Goal: Communication & Community: Answer question/provide support

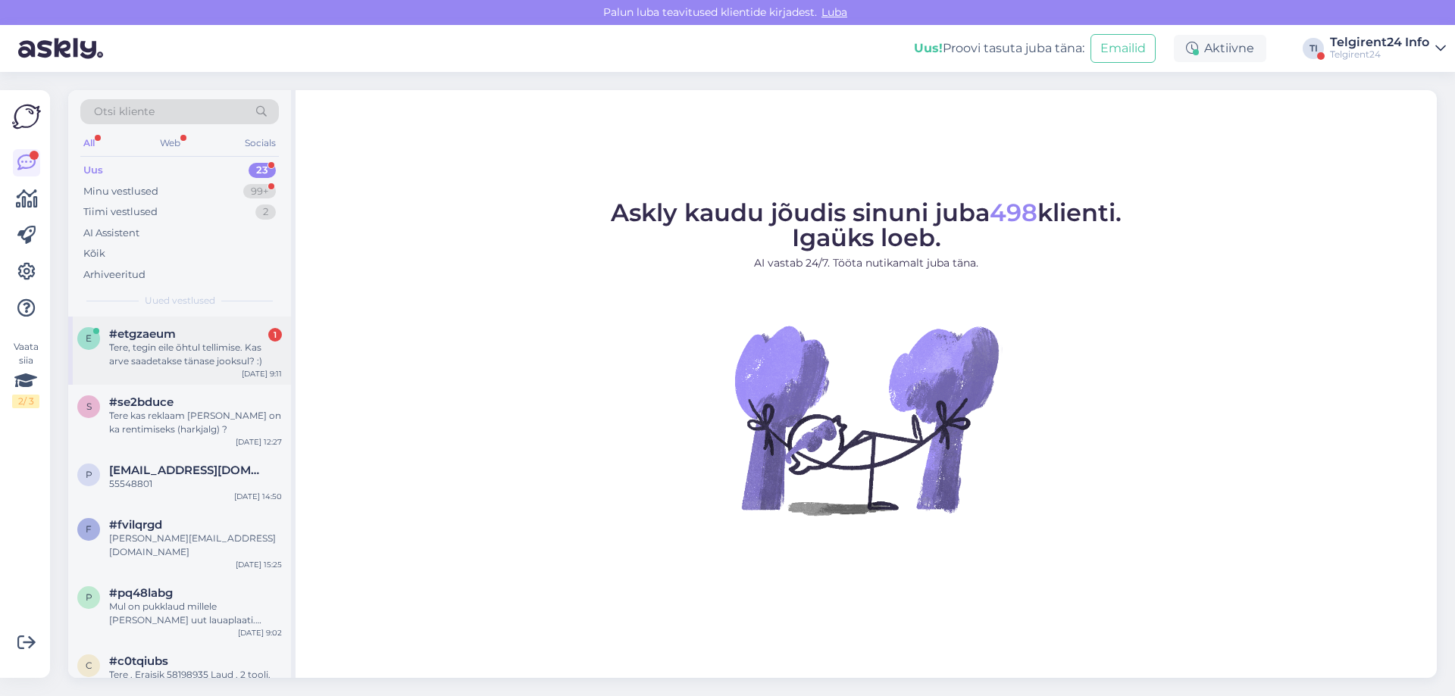
click at [202, 358] on div "Tere, tegin eile õhtul tellimise. Kas arve saadetakse tänase jooksul? :)" at bounding box center [195, 354] width 173 height 27
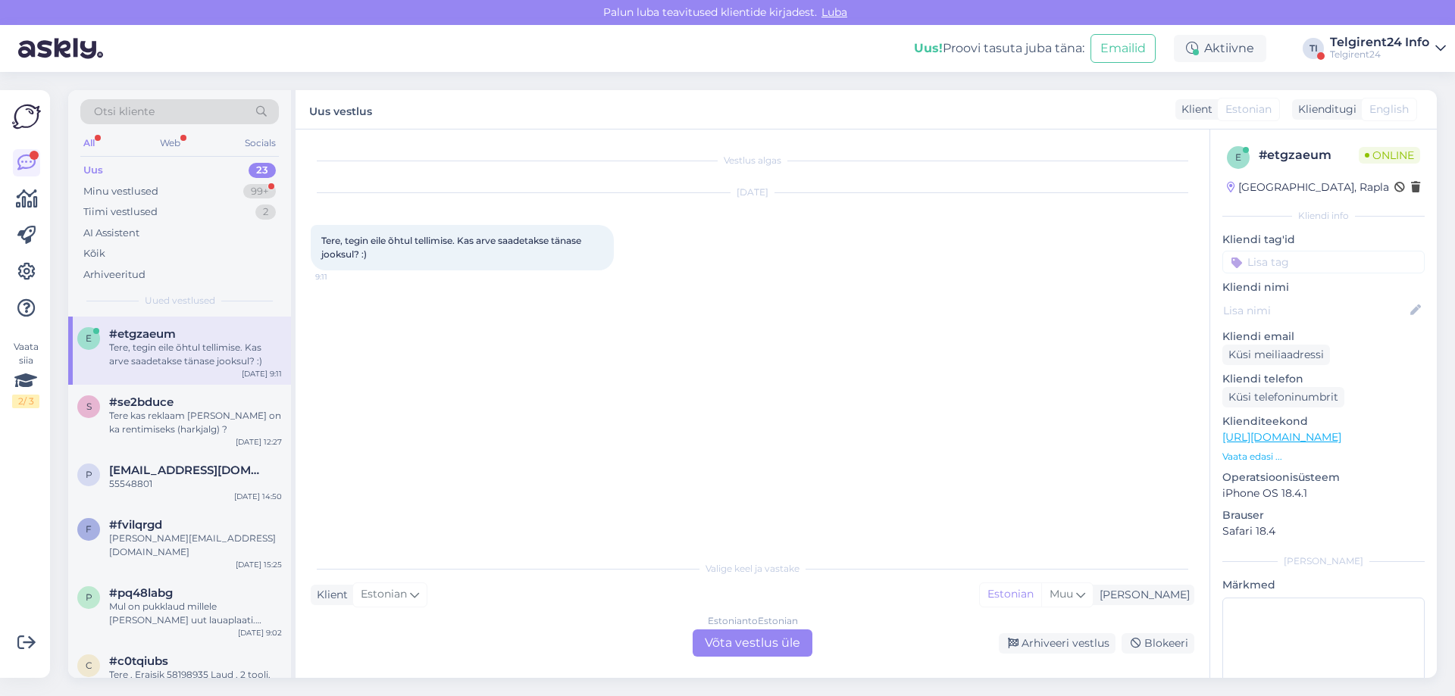
click at [746, 641] on div "Estonian to Estonian Võta vestlus üle" at bounding box center [752, 643] width 120 height 27
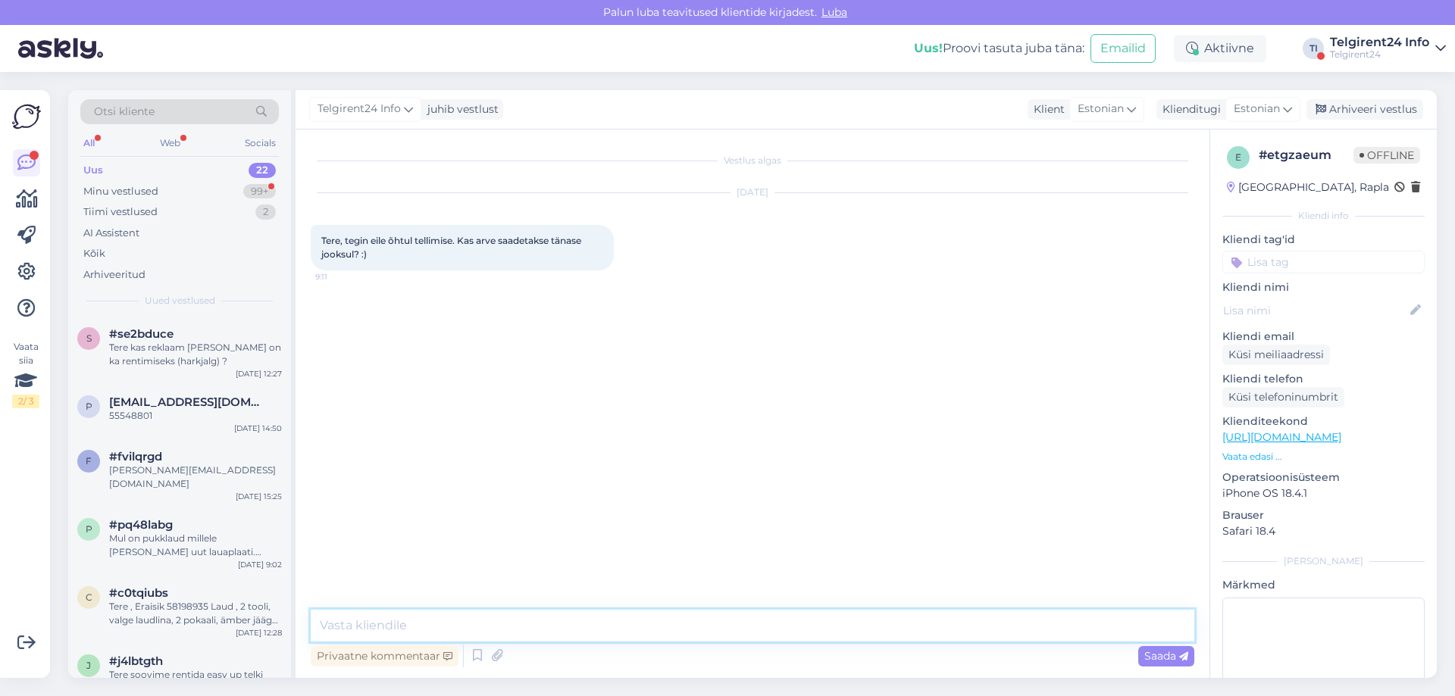
click at [746, 641] on textarea at bounding box center [752, 626] width 883 height 32
type textarea "Tere!"
type textarea "[PERSON_NAME] nimelt tellimus [PERSON_NAME]?"
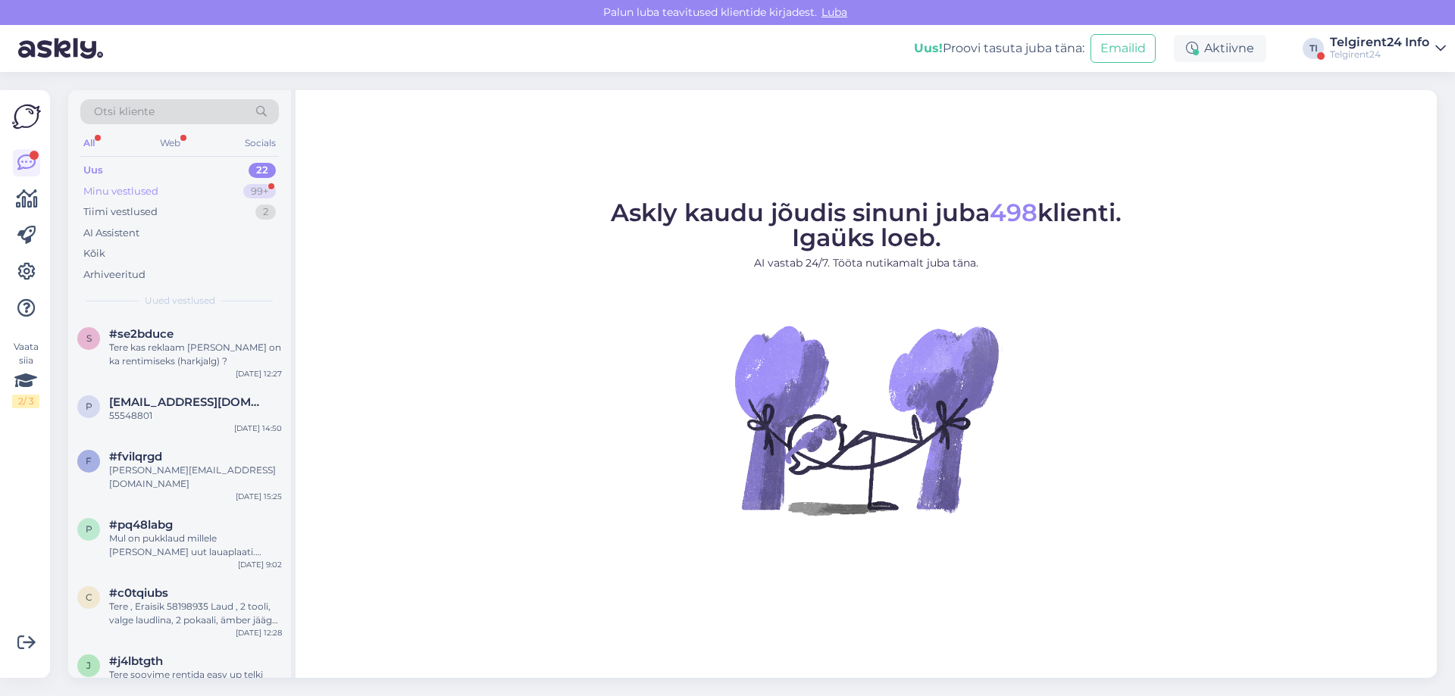
click at [227, 193] on div "Minu vestlused 99+" at bounding box center [179, 191] width 198 height 21
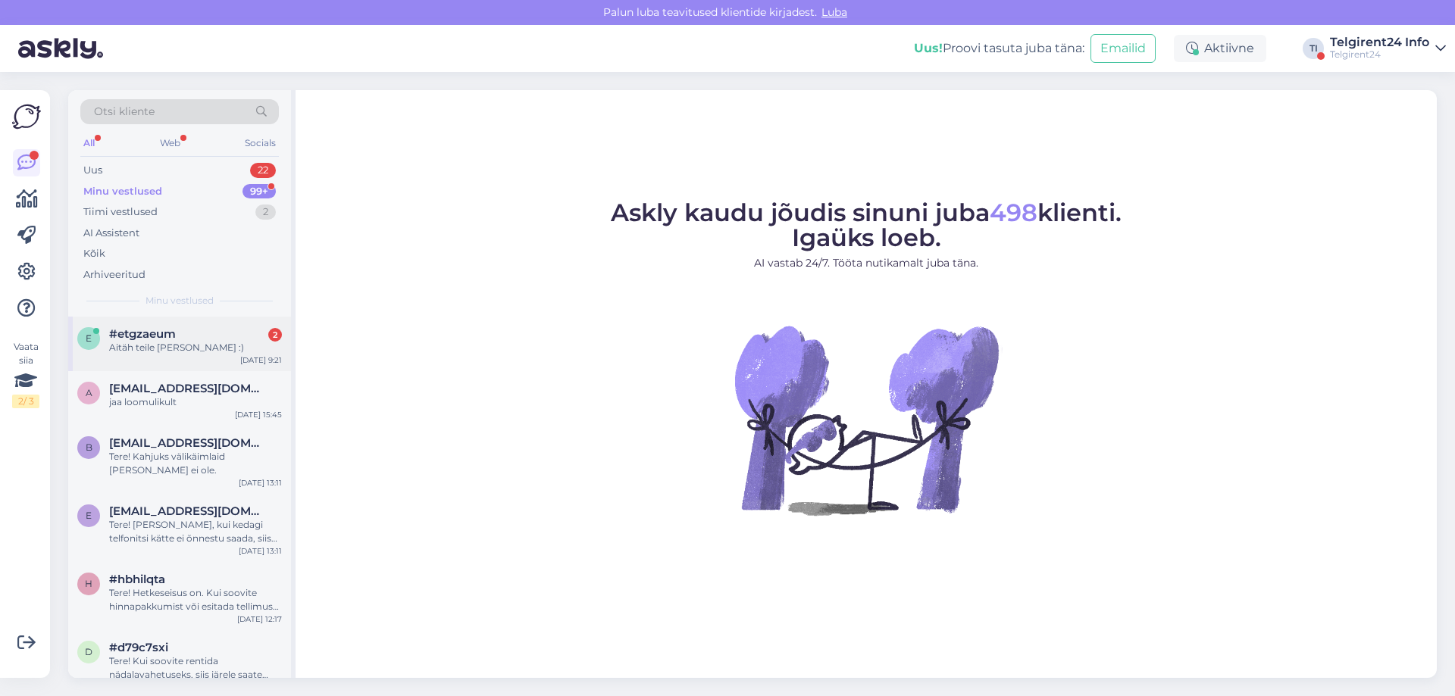
click at [196, 338] on div "#etgzaeum 2" at bounding box center [195, 334] width 173 height 14
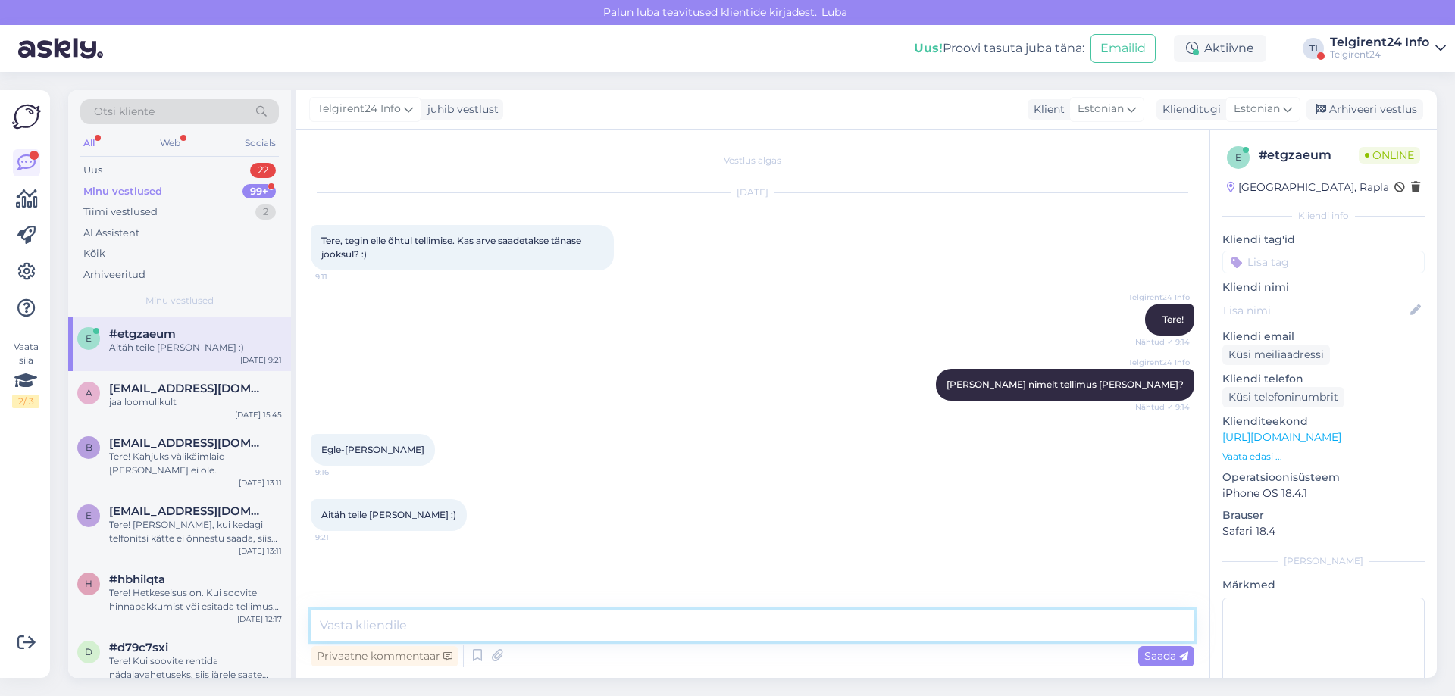
click at [449, 617] on textarea at bounding box center [752, 626] width 883 height 32
type textarea "Märgin, et järele tulemine toimub [PERSON_NAME] :)"
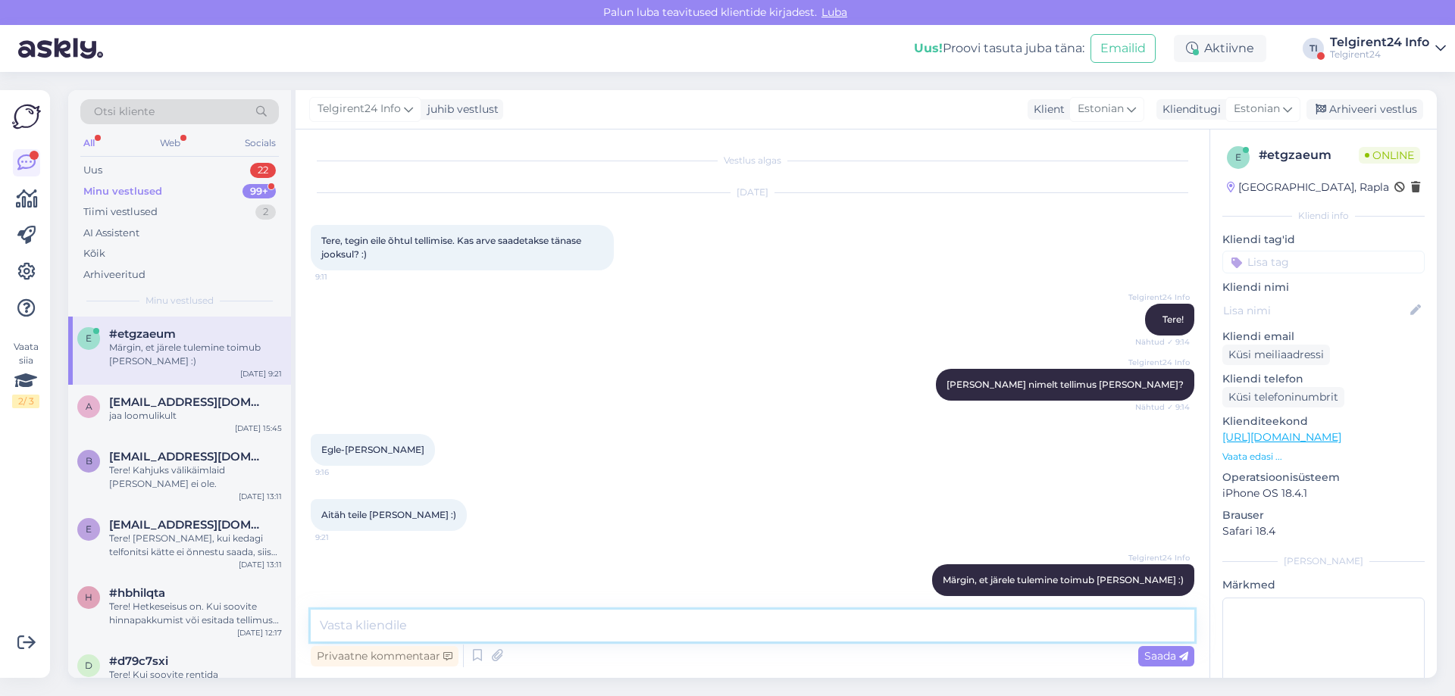
scroll to position [17, 0]
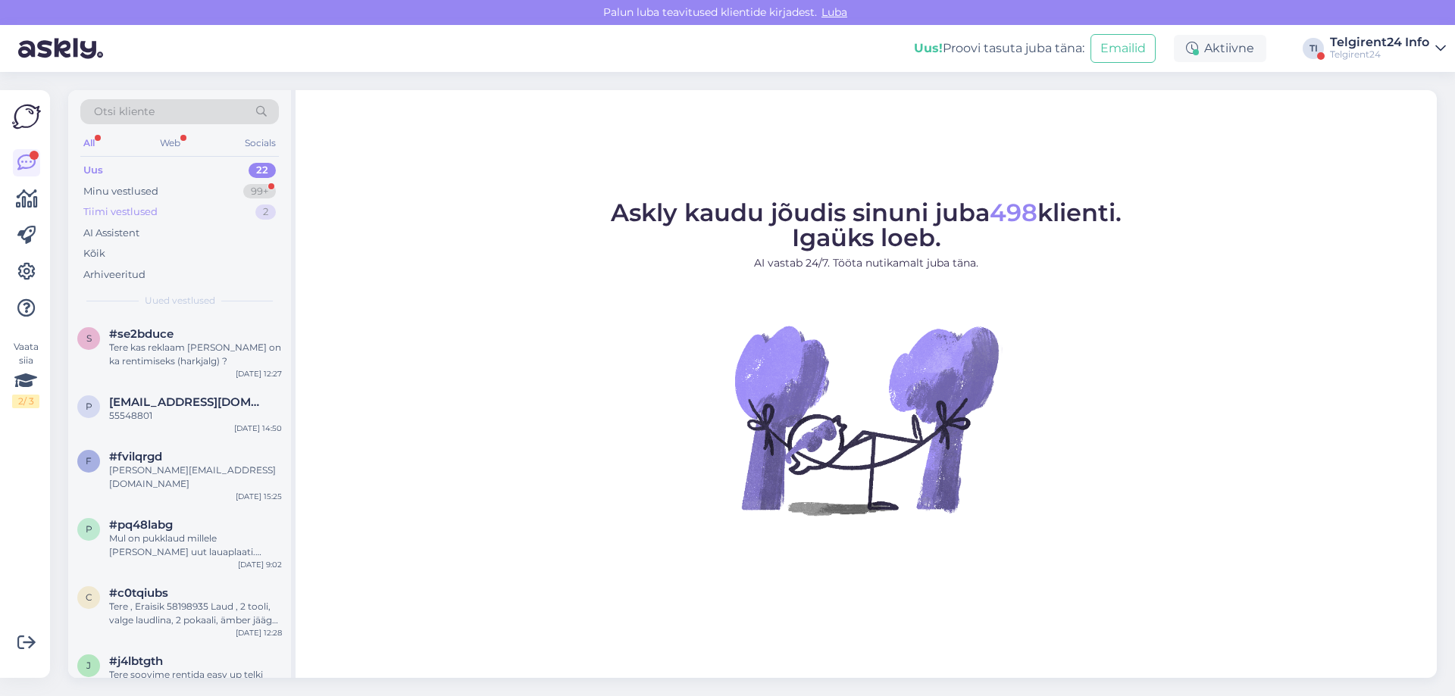
click at [205, 203] on div "Tiimi vestlused 2" at bounding box center [179, 212] width 198 height 21
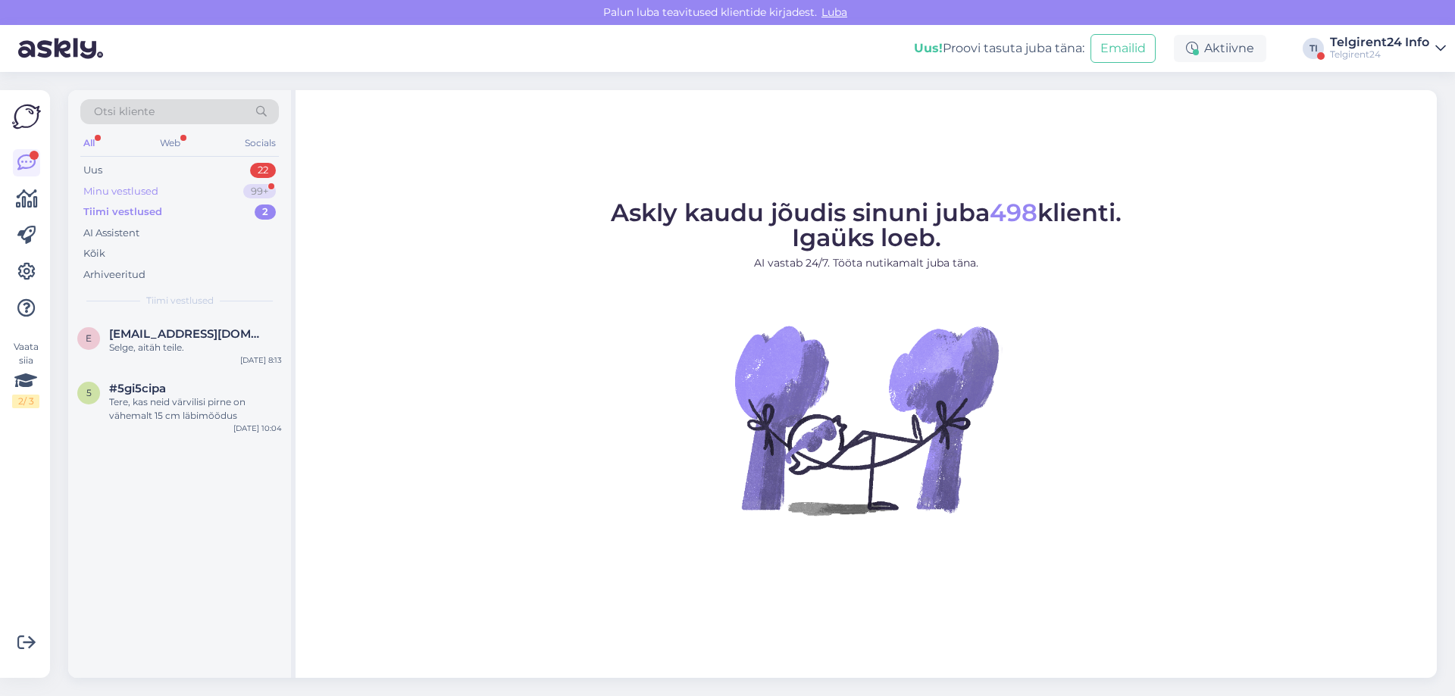
click at [212, 195] on div "Minu vestlused 99+" at bounding box center [179, 191] width 198 height 21
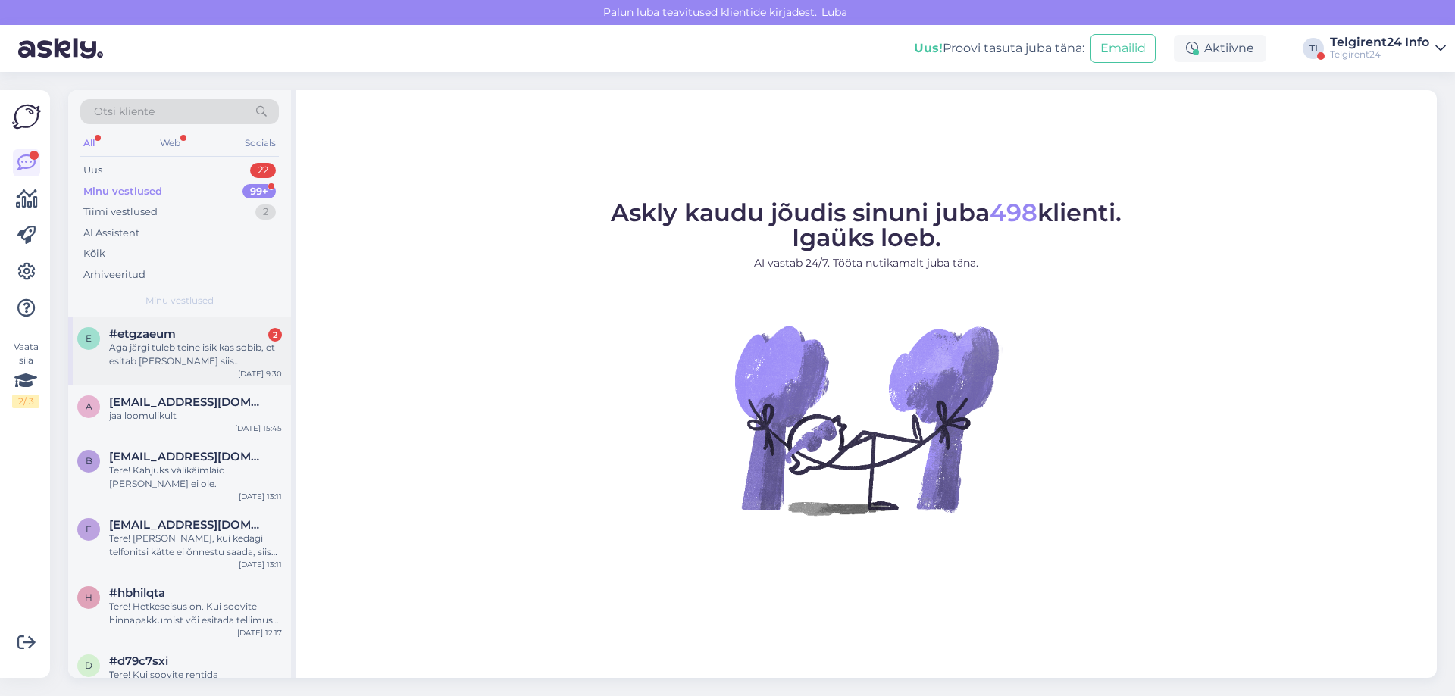
click at [173, 362] on div "Aga järgi tuleb teine isik kas sobib, et esitab [PERSON_NAME] siis [PERSON_NAME…" at bounding box center [195, 354] width 173 height 27
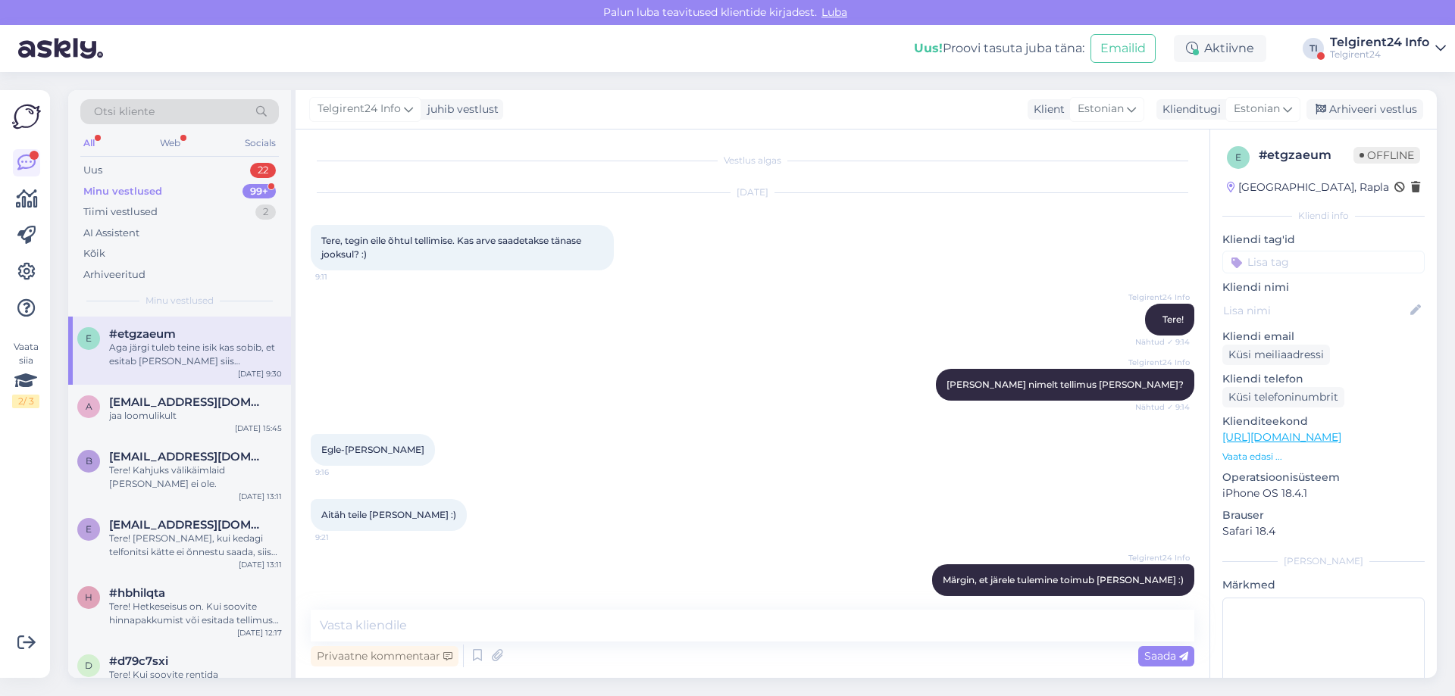
scroll to position [161, 0]
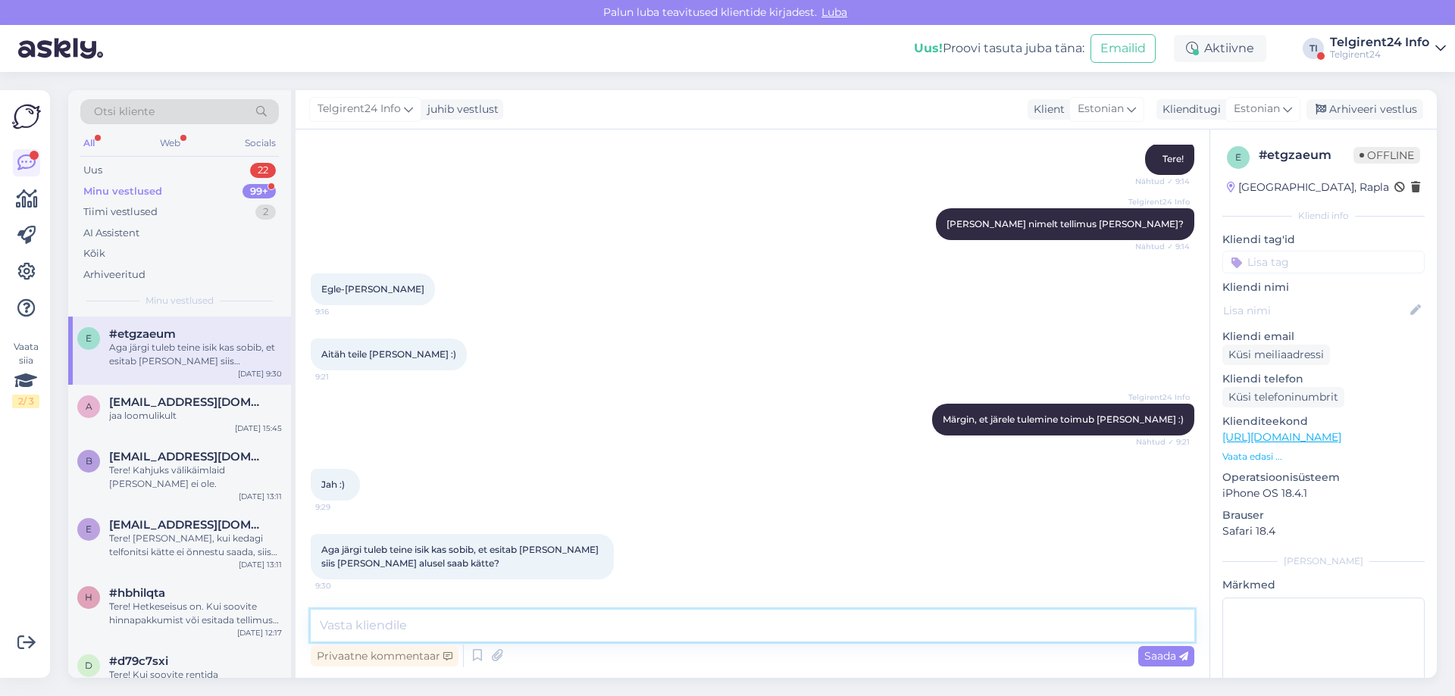
click at [605, 624] on textarea at bounding box center [752, 626] width 883 height 32
type textarea "t"
type textarea "Piisab sellest kui järgitulev isik teab, [PERSON_NAME] nimele on renditud ning …"
